Goal: Information Seeking & Learning: Learn about a topic

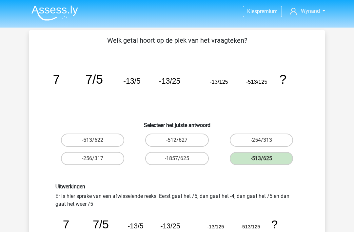
scroll to position [51, 0]
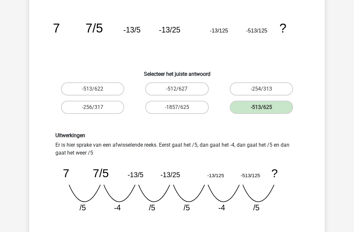
click at [169, 24] on icon "image/svg+xml 7 7/5 -13/5 -13/25 -13/125 -513/125 ?" at bounding box center [177, 32] width 264 height 66
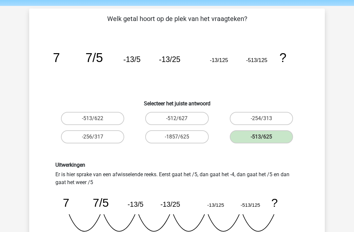
scroll to position [0, 0]
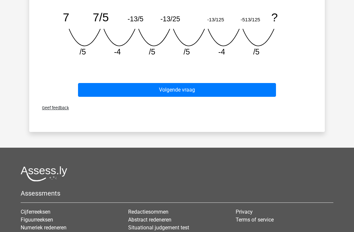
click at [186, 94] on button "Volgende vraag" at bounding box center [177, 90] width 198 height 14
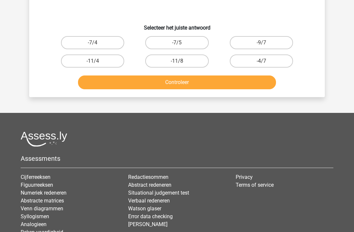
scroll to position [30, 0]
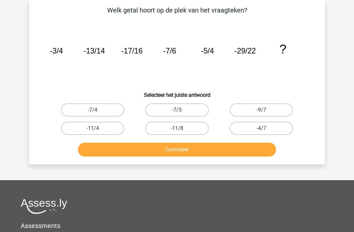
click at [98, 110] on label "-7/4" at bounding box center [92, 109] width 63 height 13
click at [97, 110] on input "-7/4" at bounding box center [95, 112] width 4 height 4
radio input "true"
click at [183, 152] on button "Controleer" at bounding box center [177, 150] width 198 height 14
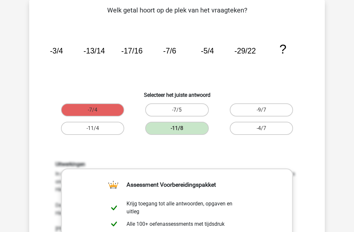
scroll to position [42, 0]
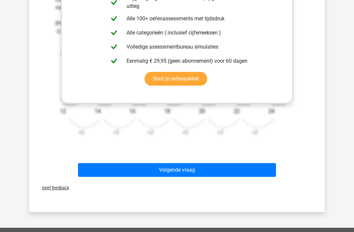
click at [178, 170] on button "Volgende vraag" at bounding box center [177, 170] width 198 height 14
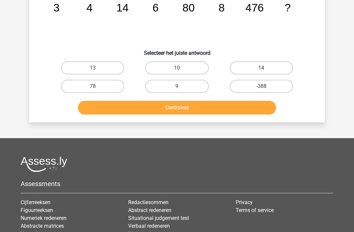
scroll to position [30, 0]
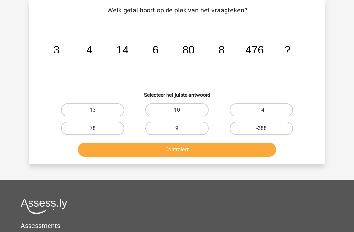
click at [181, 108] on label "10" at bounding box center [176, 109] width 63 height 13
click at [181, 110] on input "10" at bounding box center [179, 112] width 4 height 4
radio input "true"
click at [210, 152] on button "Controleer" at bounding box center [177, 150] width 198 height 14
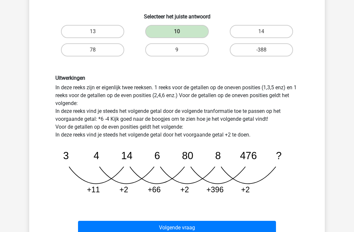
scroll to position [109, 0]
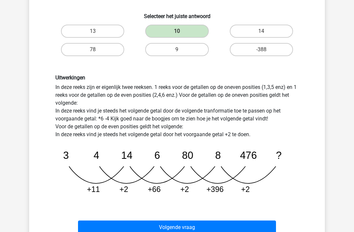
click at [187, 228] on button "Volgende vraag" at bounding box center [177, 228] width 198 height 14
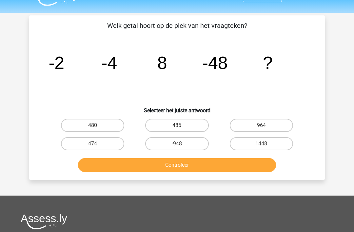
scroll to position [15, 0]
click at [184, 147] on label "-948" at bounding box center [176, 143] width 63 height 13
click at [181, 147] on input "-948" at bounding box center [179, 146] width 4 height 4
radio input "true"
click at [193, 169] on button "Controleer" at bounding box center [177, 165] width 198 height 14
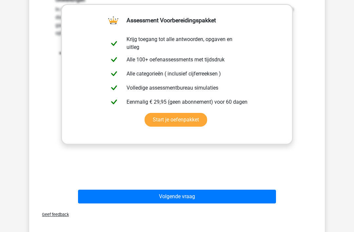
click at [177, 200] on button "Volgende vraag" at bounding box center [177, 197] width 198 height 14
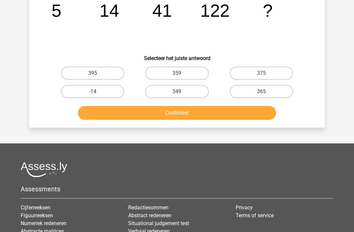
scroll to position [30, 0]
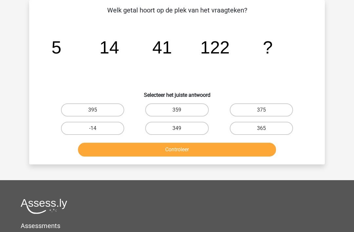
click at [183, 128] on label "349" at bounding box center [176, 128] width 63 height 13
click at [181, 128] on input "349" at bounding box center [179, 130] width 4 height 4
radio input "true"
click at [191, 150] on button "Controleer" at bounding box center [177, 150] width 198 height 14
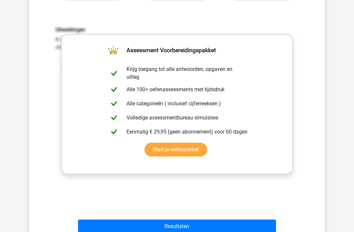
scroll to position [165, 0]
click at [178, 226] on button "Resultaten" at bounding box center [177, 226] width 198 height 14
click at [177, 224] on button "Resultaten" at bounding box center [177, 226] width 198 height 14
click at [174, 230] on button "Resultaten" at bounding box center [177, 226] width 198 height 14
click at [171, 224] on button "Resultaten" at bounding box center [177, 226] width 198 height 14
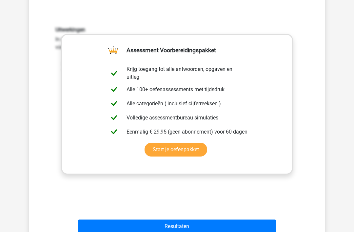
click at [172, 229] on button "Resultaten" at bounding box center [177, 226] width 198 height 14
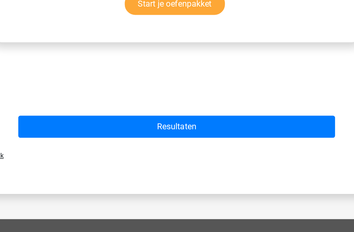
click at [111, 146] on button "Resultaten" at bounding box center [177, 153] width 198 height 14
click at [109, 146] on button "Resultaten" at bounding box center [177, 153] width 198 height 14
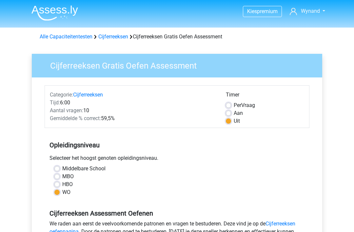
click at [114, 30] on div "Alle Capaciteitentesten Cijferreeksen Cijferreeksen Gratis Oefen Assessment" at bounding box center [177, 36] width 312 height 16
click at [115, 35] on link "Cijferreeksen" at bounding box center [113, 36] width 30 height 6
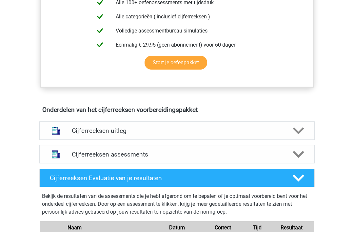
scroll to position [295, 0]
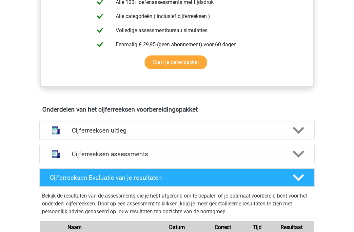
click at [215, 163] on div "Cijferreeksen assessments" at bounding box center [177, 154] width 276 height 18
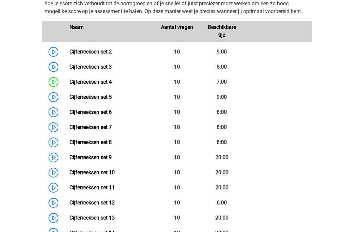
scroll to position [475, 0]
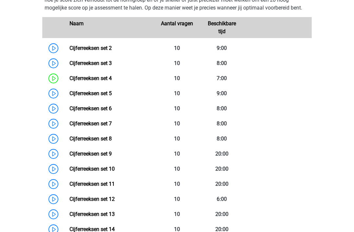
click at [115, 172] on link "Cijferreeksen set 10" at bounding box center [92, 169] width 45 height 6
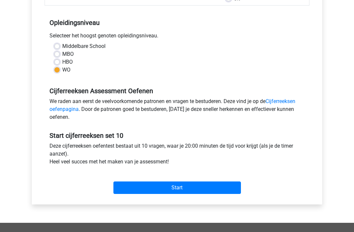
scroll to position [122, 0]
click at [180, 188] on input "Start" at bounding box center [177, 187] width 128 height 12
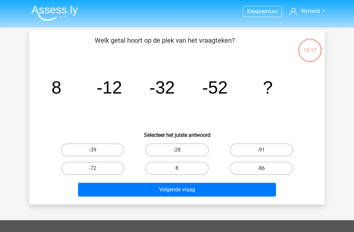
click at [101, 171] on label "-72" at bounding box center [92, 168] width 63 height 13
click at [97, 171] on input "-72" at bounding box center [95, 170] width 4 height 4
radio input "true"
click at [179, 191] on button "Volgende vraag" at bounding box center [177, 190] width 198 height 14
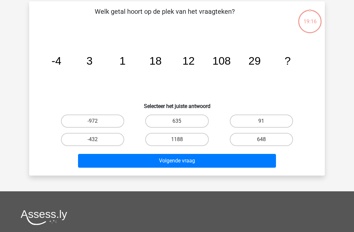
scroll to position [30, 0]
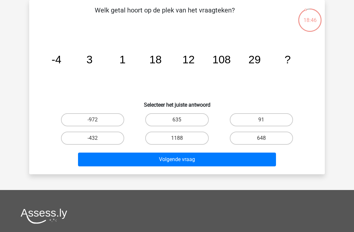
click at [263, 118] on label "91" at bounding box center [261, 119] width 63 height 13
click at [263, 120] on input "91" at bounding box center [263, 122] width 4 height 4
radio input "true"
click at [187, 160] on button "Volgende vraag" at bounding box center [177, 160] width 198 height 14
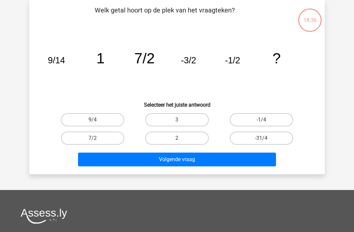
click at [266, 121] on input "-1/4" at bounding box center [263, 122] width 4 height 4
radio input "true"
click at [207, 161] on button "Volgende vraag" at bounding box center [177, 160] width 198 height 14
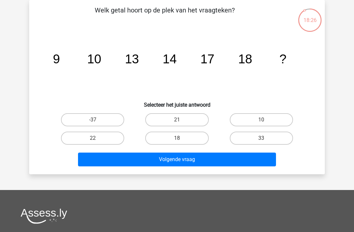
click at [170, 68] on icon "image/svg+xml 9 10 13 14 17 18 ?" at bounding box center [177, 63] width 264 height 66
click at [252, 65] on tspan "18" at bounding box center [245, 59] width 14 height 14
click at [300, 67] on icon "image/svg+xml 9 10 13 14 17 18 ?" at bounding box center [177, 63] width 264 height 66
click at [175, 116] on label "21" at bounding box center [176, 119] width 63 height 13
click at [177, 120] on input "21" at bounding box center [179, 122] width 4 height 4
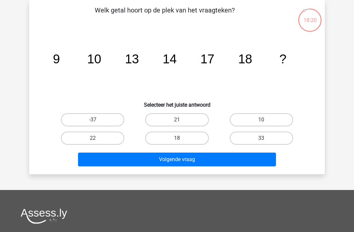
radio input "true"
click at [185, 159] on button "Volgende vraag" at bounding box center [177, 160] width 198 height 14
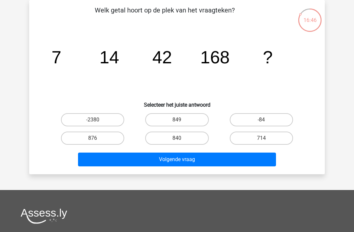
click at [185, 136] on label "840" at bounding box center [176, 138] width 63 height 13
click at [181, 138] on input "840" at bounding box center [179, 140] width 4 height 4
radio input "true"
click at [189, 160] on button "Volgende vraag" at bounding box center [177, 160] width 198 height 14
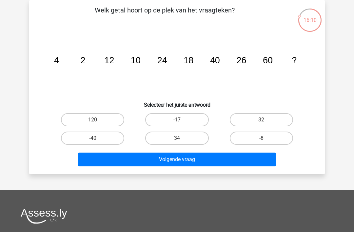
click at [217, 68] on icon "image/svg+xml 4 2 12 10 24 18 40 26 60 ?" at bounding box center [177, 63] width 264 height 66
click at [186, 70] on icon "image/svg+xml 4 2 12 10 24 18 40 26 60 ?" at bounding box center [177, 63] width 264 height 66
click at [181, 140] on input "34" at bounding box center [179, 140] width 4 height 4
radio input "true"
click at [182, 159] on button "Volgende vraag" at bounding box center [177, 160] width 198 height 14
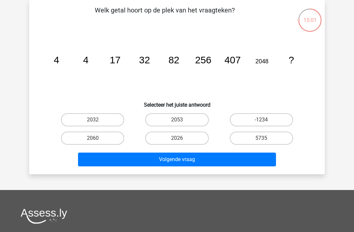
click at [176, 66] on icon "image/svg+xml 4 4 17 32 82 256 407 2048 ?" at bounding box center [177, 63] width 264 height 66
click at [235, 68] on icon "image/svg+xml 4 4 17 32 82 256 407 2048 ?" at bounding box center [177, 63] width 264 height 66
click at [179, 142] on input "2026" at bounding box center [179, 140] width 4 height 4
radio input "true"
click at [175, 163] on button "Volgende vraag" at bounding box center [177, 160] width 198 height 14
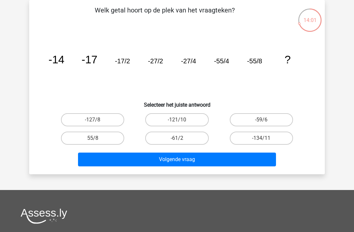
click at [96, 117] on label "-127/8" at bounding box center [92, 119] width 63 height 13
click at [96, 120] on input "-127/8" at bounding box center [95, 122] width 4 height 4
radio input "true"
click at [185, 159] on button "Volgende vraag" at bounding box center [177, 160] width 198 height 14
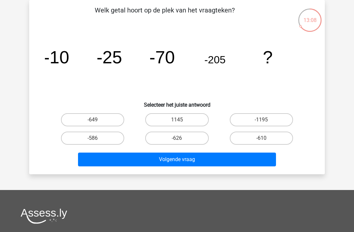
click at [269, 139] on label "-610" at bounding box center [261, 138] width 63 height 13
click at [266, 139] on input "-610" at bounding box center [263, 140] width 4 height 4
radio input "true"
click at [187, 161] on button "Volgende vraag" at bounding box center [177, 160] width 198 height 14
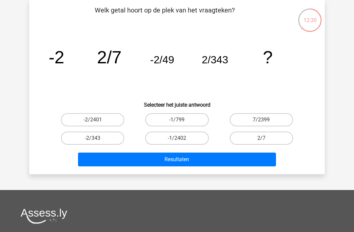
click at [97, 121] on input "-2/2401" at bounding box center [95, 122] width 4 height 4
radio input "true"
click at [180, 163] on button "Resultaten" at bounding box center [177, 160] width 198 height 14
click at [176, 159] on button "Resultaten" at bounding box center [177, 160] width 198 height 14
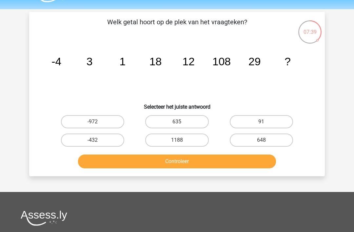
scroll to position [0, 0]
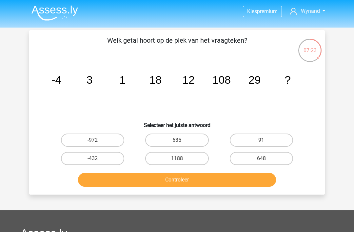
click at [57, 74] on tspan "-4" at bounding box center [56, 80] width 10 height 12
click at [264, 141] on input "91" at bounding box center [263, 142] width 4 height 4
radio input "true"
click at [185, 180] on button "Controleer" at bounding box center [177, 180] width 198 height 14
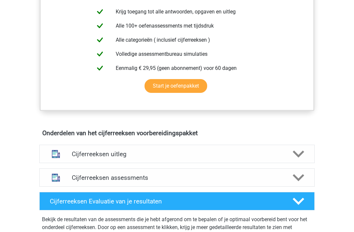
scroll to position [272, 0]
click at [146, 181] on h4 "Cijferreeksen assessments" at bounding box center [177, 178] width 211 height 8
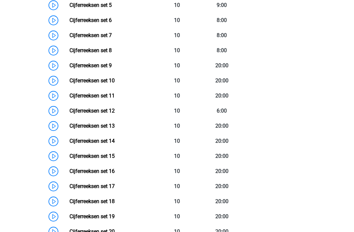
scroll to position [563, 0]
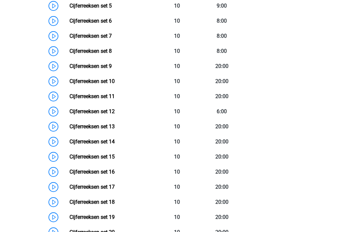
click at [115, 114] on link "Cijferreeksen set 12" at bounding box center [92, 111] width 45 height 6
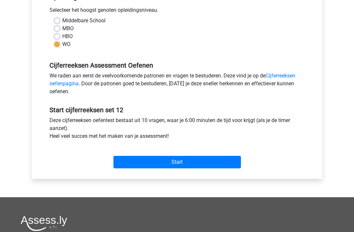
scroll to position [149, 0]
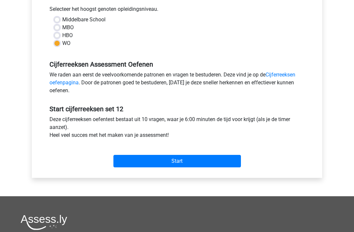
click at [181, 160] on input "Start" at bounding box center [177, 161] width 128 height 12
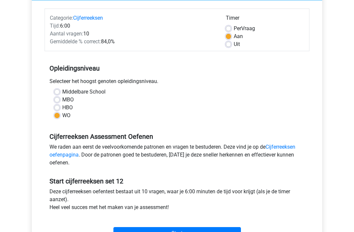
scroll to position [66, 0]
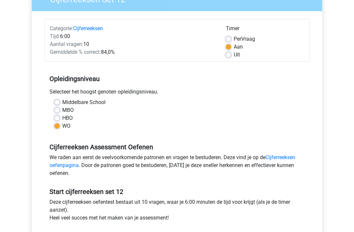
click at [234, 56] on label "Uit" at bounding box center [237, 55] width 6 height 8
click at [228, 56] on input "Uit" at bounding box center [228, 54] width 5 height 7
radio input "true"
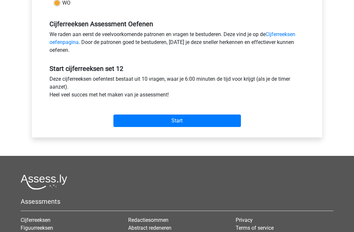
scroll to position [190, 0]
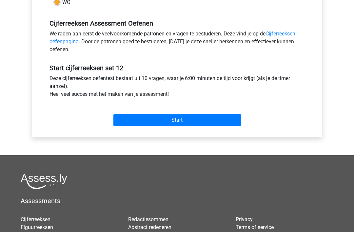
click at [174, 123] on input "Start" at bounding box center [177, 120] width 128 height 12
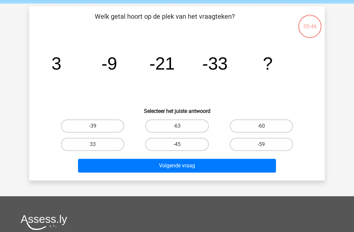
scroll to position [24, 0]
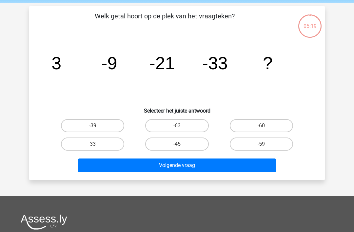
click at [179, 144] on input "-45" at bounding box center [179, 146] width 4 height 4
radio input "true"
click at [178, 169] on button "Volgende vraag" at bounding box center [177, 165] width 198 height 14
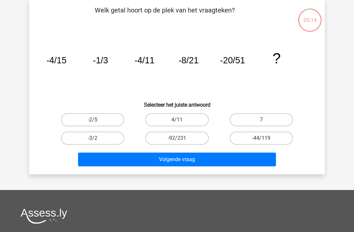
scroll to position [0, 0]
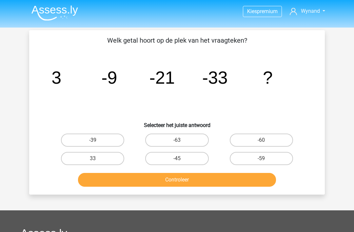
click at [178, 162] on input "-45" at bounding box center [179, 160] width 4 height 4
radio input "true"
click at [184, 180] on button "Controleer" at bounding box center [177, 180] width 198 height 14
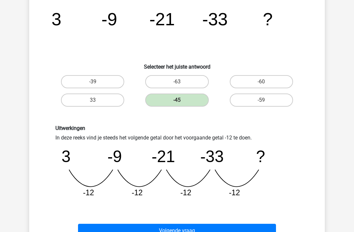
scroll to position [58, 0]
click at [177, 230] on button "Volgende vraag" at bounding box center [177, 231] width 198 height 14
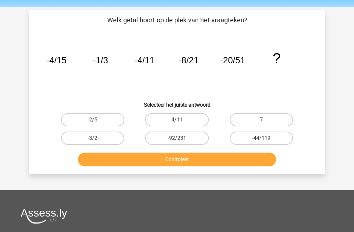
scroll to position [20, 0]
click at [258, 56] on icon "image/svg+xml -4/15 -1/3 -4/11 -8/21 -20/51 ?" at bounding box center [177, 63] width 264 height 66
click at [266, 132] on label "-44/119" at bounding box center [261, 138] width 63 height 13
click at [266, 138] on input "-44/119" at bounding box center [263, 140] width 4 height 4
radio input "true"
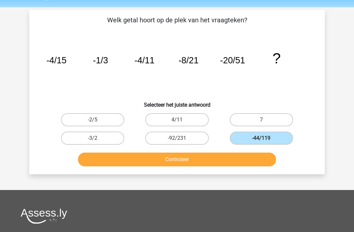
click at [189, 162] on button "Controleer" at bounding box center [177, 160] width 198 height 14
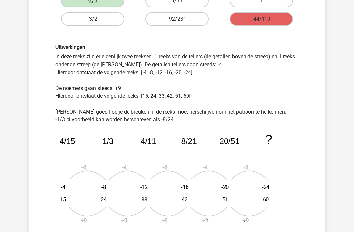
scroll to position [140, 0]
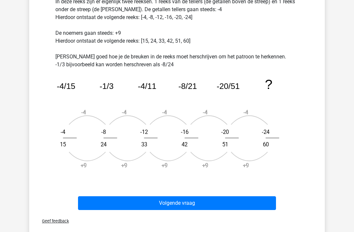
click at [178, 206] on button "Volgende vraag" at bounding box center [177, 203] width 198 height 14
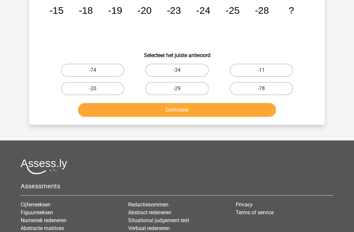
scroll to position [30, 0]
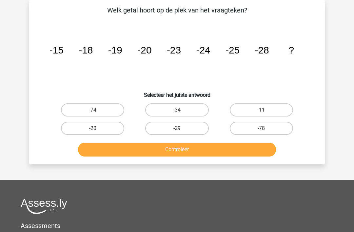
click at [184, 131] on label "-29" at bounding box center [176, 128] width 63 height 13
click at [181, 131] on input "-29" at bounding box center [179, 130] width 4 height 4
radio input "true"
click at [185, 151] on button "Controleer" at bounding box center [177, 150] width 198 height 14
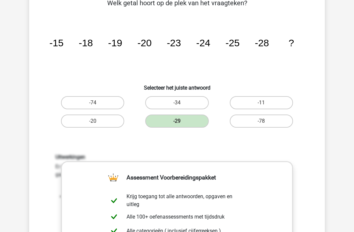
scroll to position [37, 0]
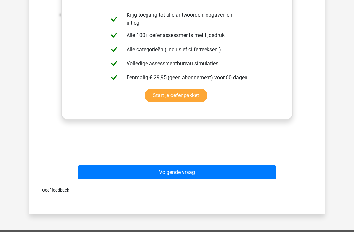
click at [184, 175] on button "Volgende vraag" at bounding box center [177, 172] width 198 height 14
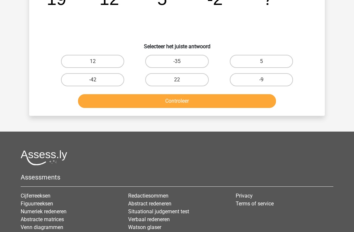
scroll to position [30, 0]
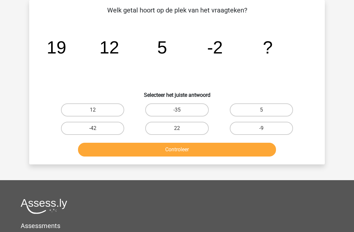
click at [263, 128] on label "-9" at bounding box center [261, 128] width 63 height 13
click at [263, 128] on input "-9" at bounding box center [263, 130] width 4 height 4
radio input "true"
click at [186, 152] on button "Controleer" at bounding box center [177, 150] width 198 height 14
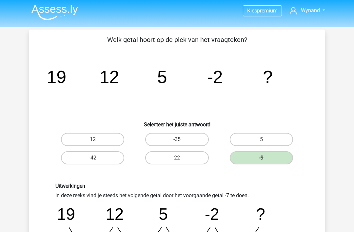
scroll to position [0, 0]
